Goal: Information Seeking & Learning: Learn about a topic

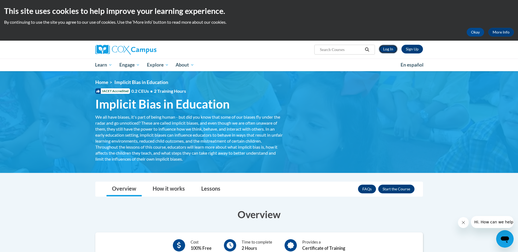
click at [386, 48] on link "Log In" at bounding box center [387, 49] width 19 height 9
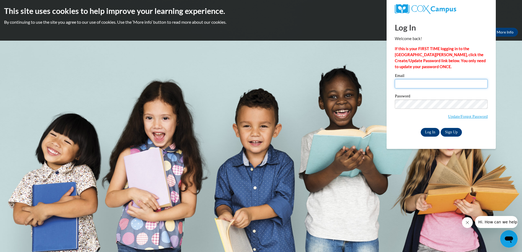
type input "tanyaB@ymcaatlanta.org"
click at [431, 133] on input "Log In" at bounding box center [429, 132] width 19 height 9
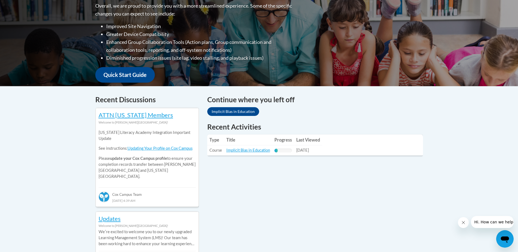
scroll to position [164, 0]
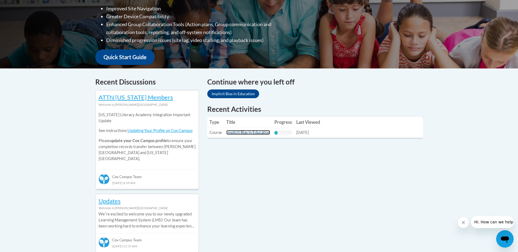
click at [243, 134] on link "Implicit Bias in Education" at bounding box center [248, 132] width 44 height 5
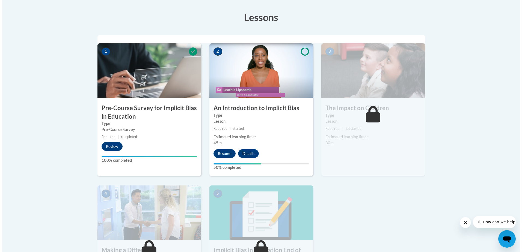
scroll to position [164, 0]
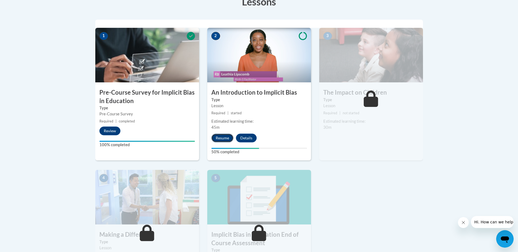
click at [221, 139] on button "Resume" at bounding box center [222, 138] width 22 height 9
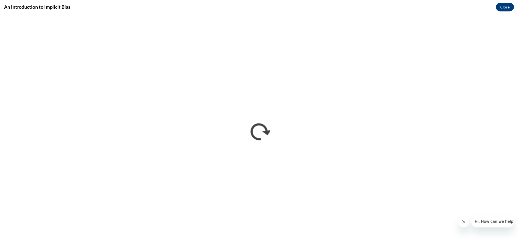
scroll to position [0, 0]
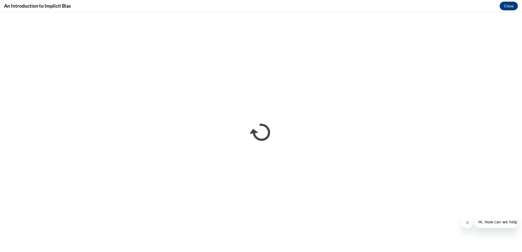
click at [467, 222] on icon "Close message from company" at bounding box center [467, 222] width 4 height 4
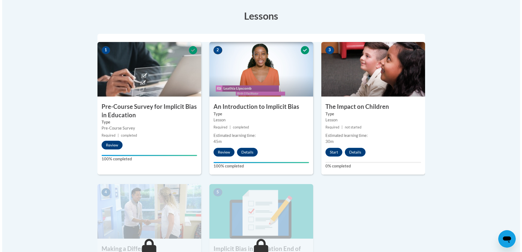
scroll to position [164, 0]
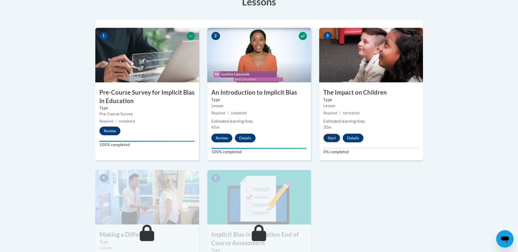
click at [333, 135] on button "Start" at bounding box center [331, 138] width 17 height 9
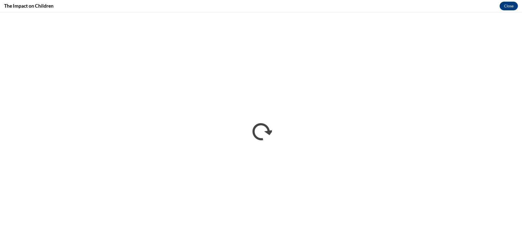
scroll to position [0, 0]
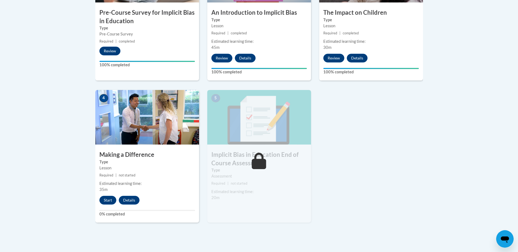
scroll to position [246, 0]
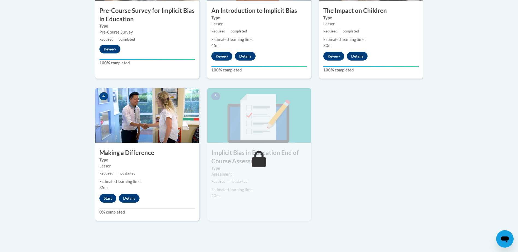
click at [259, 166] on icon at bounding box center [259, 159] width 14 height 16
click at [108, 199] on button "Start" at bounding box center [107, 198] width 17 height 9
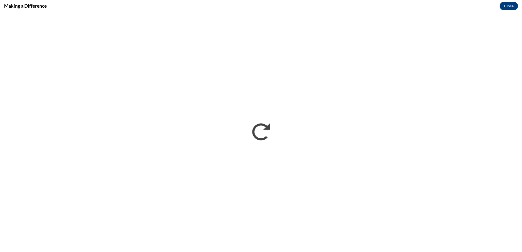
scroll to position [0, 0]
